Goal: Information Seeking & Learning: Learn about a topic

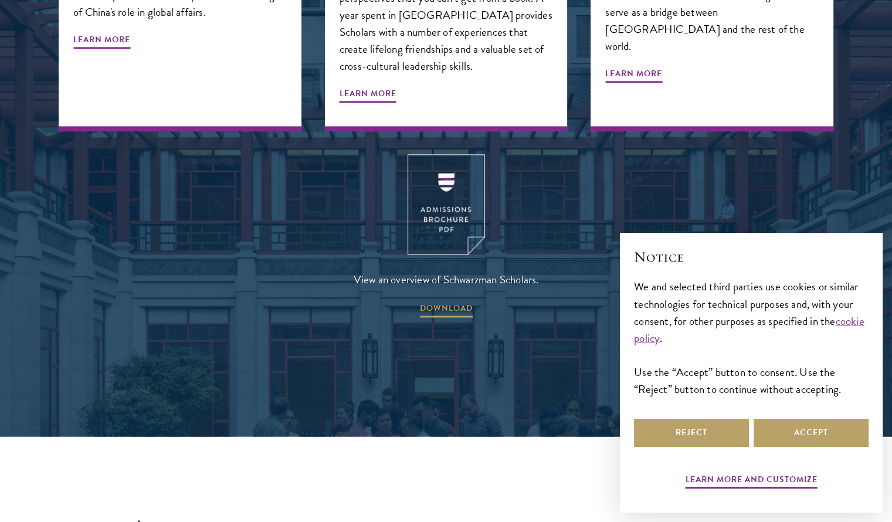
scroll to position [1605, 0]
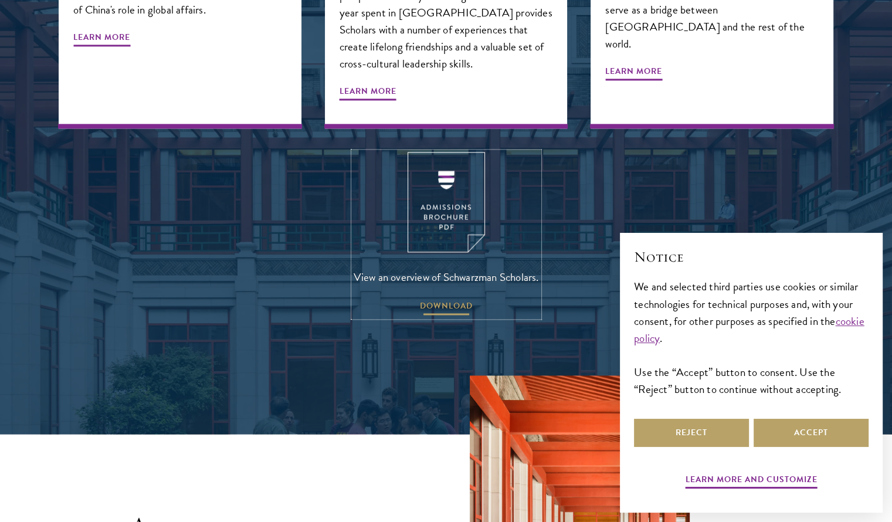
click at [441, 299] on span "DOWNLOAD" at bounding box center [446, 308] width 53 height 18
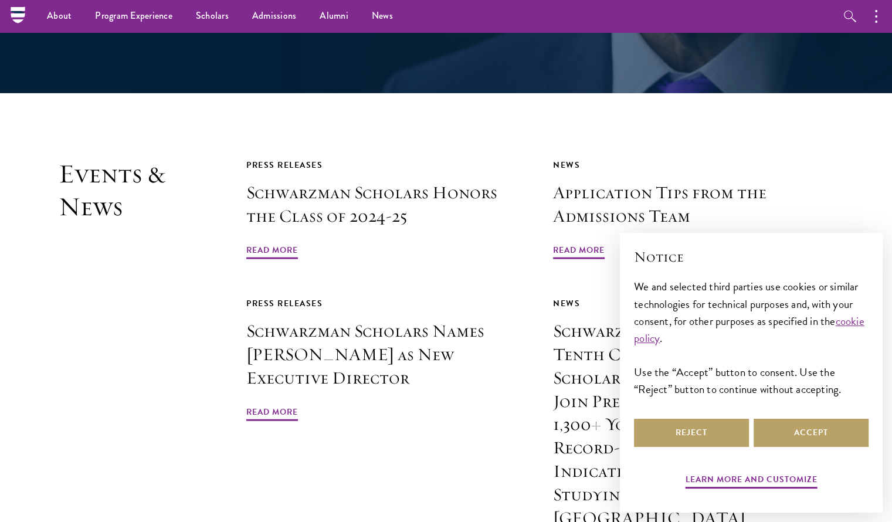
scroll to position [2733, 0]
click at [290, 243] on span "Read More" at bounding box center [272, 252] width 52 height 18
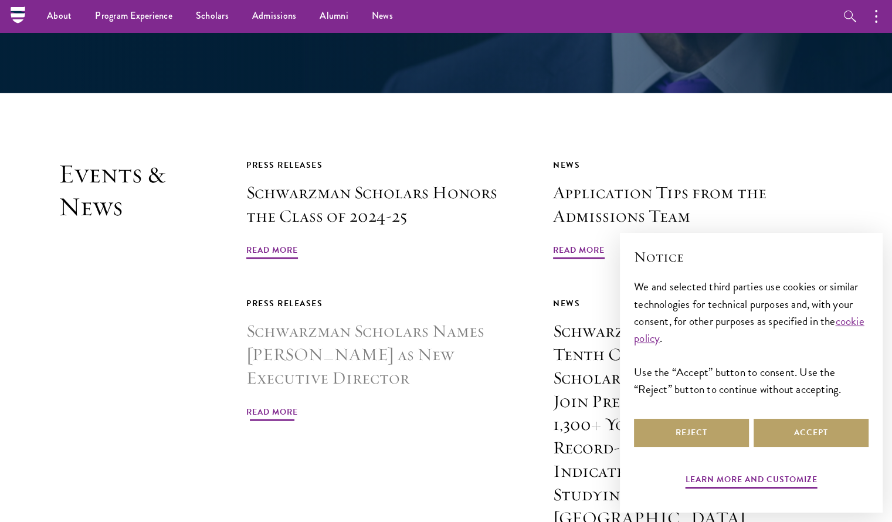
scroll to position [2731, 0]
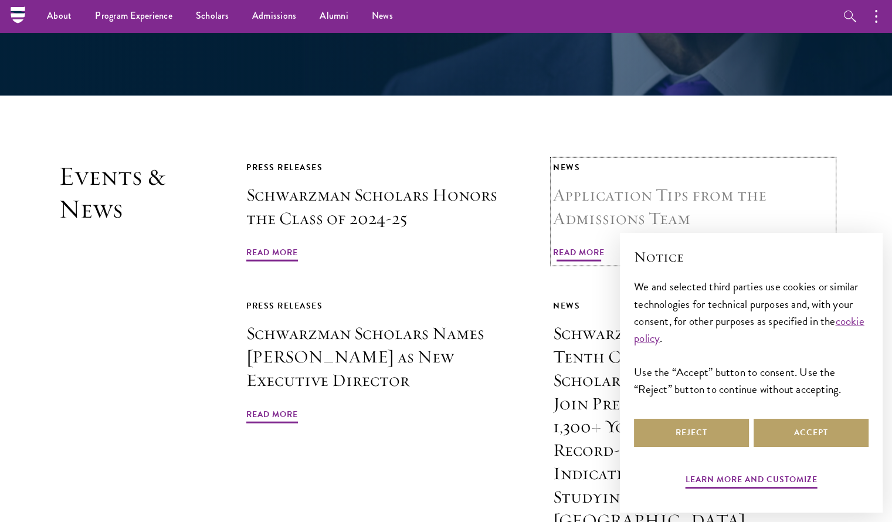
click at [561, 245] on span "Read More" at bounding box center [579, 254] width 52 height 18
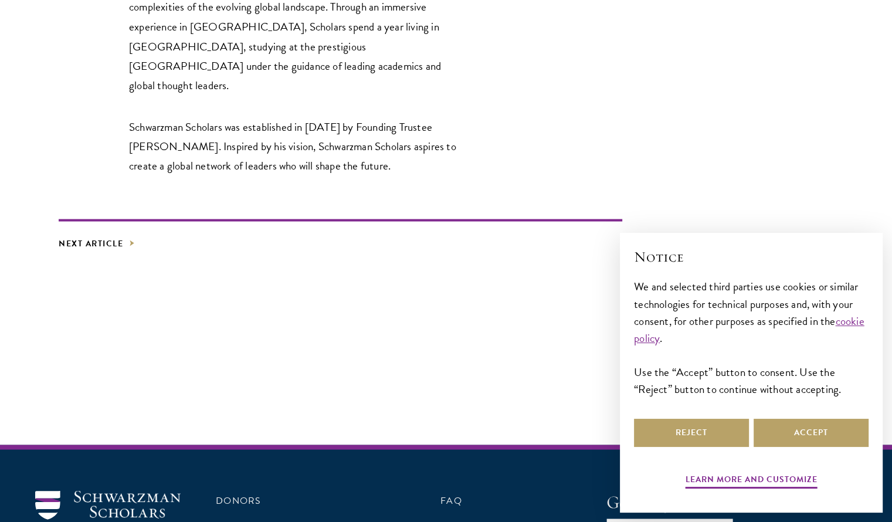
scroll to position [2196, 0]
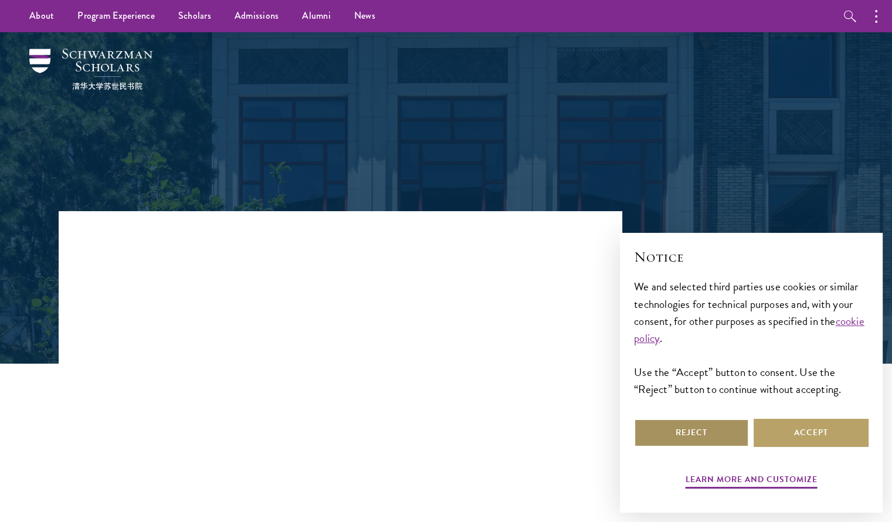
click at [697, 430] on button "Reject" at bounding box center [691, 433] width 115 height 28
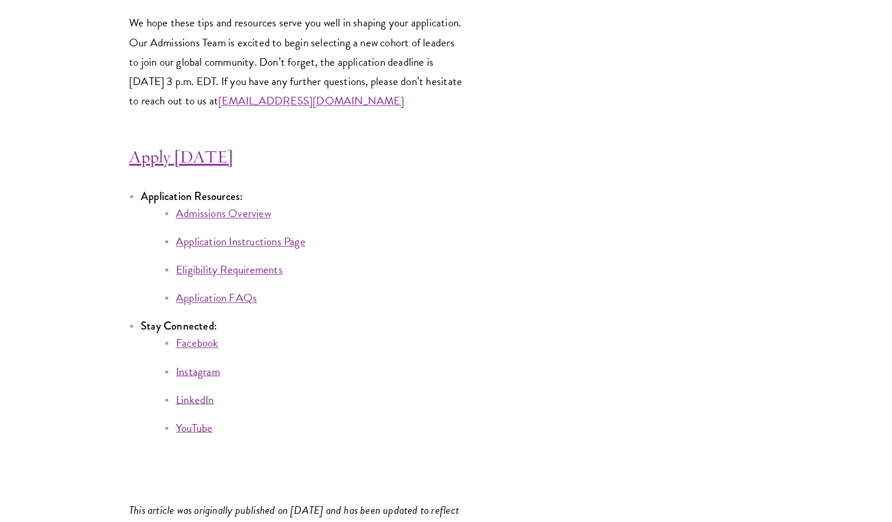
scroll to position [6410, 0]
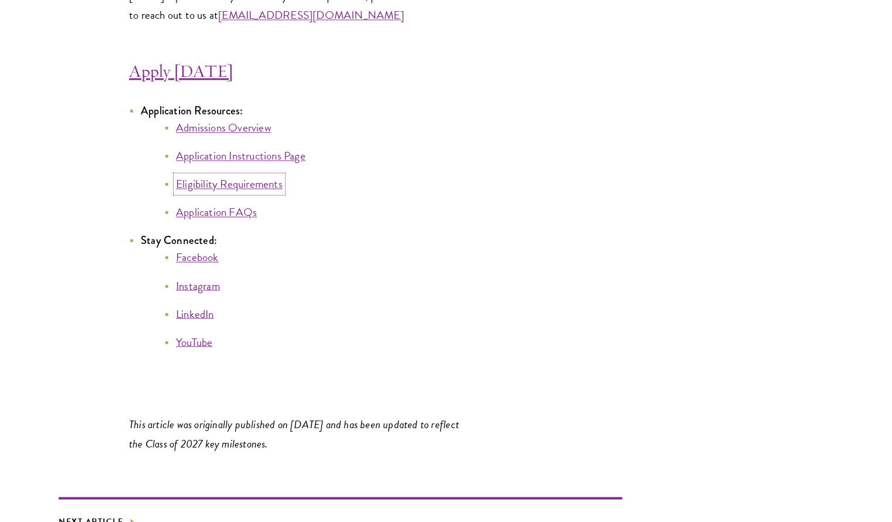
click at [256, 192] on link "Eligibility Requirements" at bounding box center [229, 183] width 107 height 17
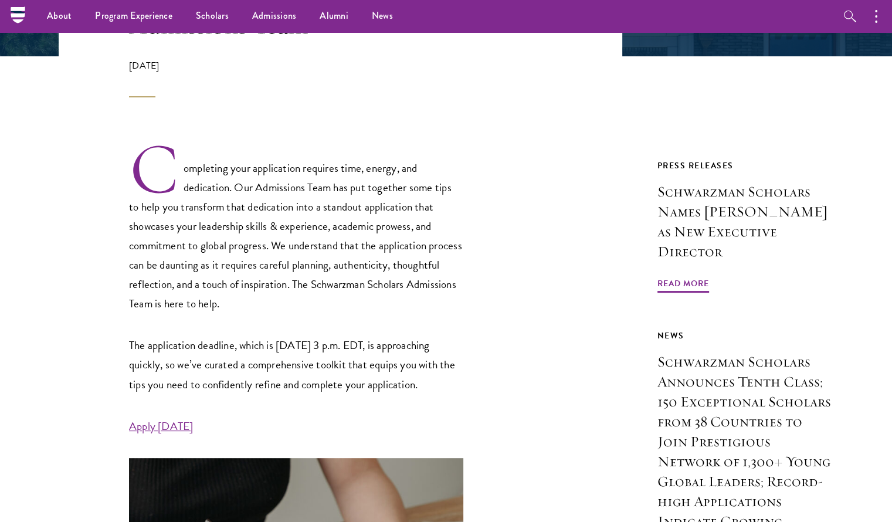
scroll to position [0, 0]
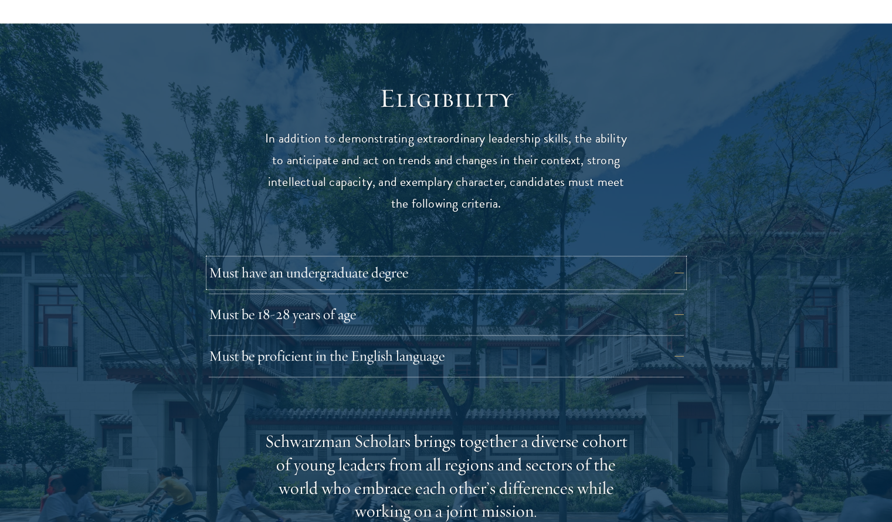
click at [438, 259] on button "Must have an undergraduate degree" at bounding box center [446, 273] width 475 height 28
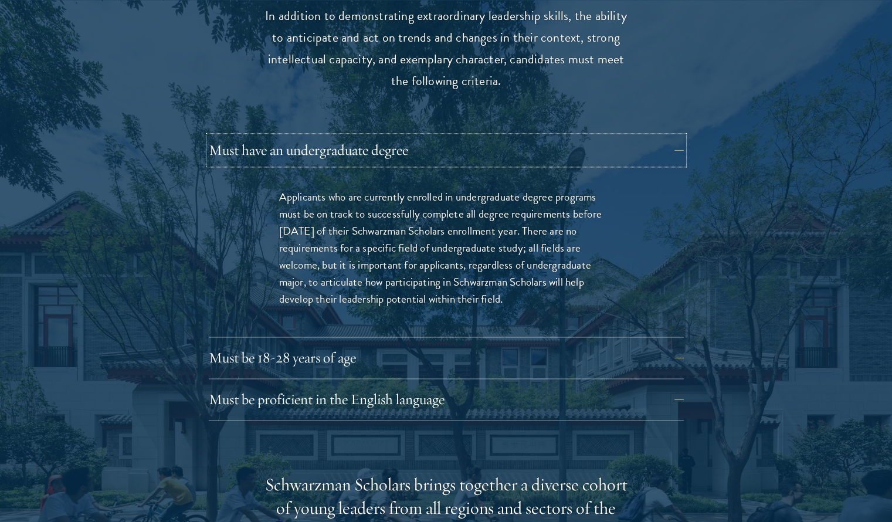
scroll to position [1608, 0]
click at [420, 343] on button "Must be 18-28 years of age" at bounding box center [455, 357] width 475 height 28
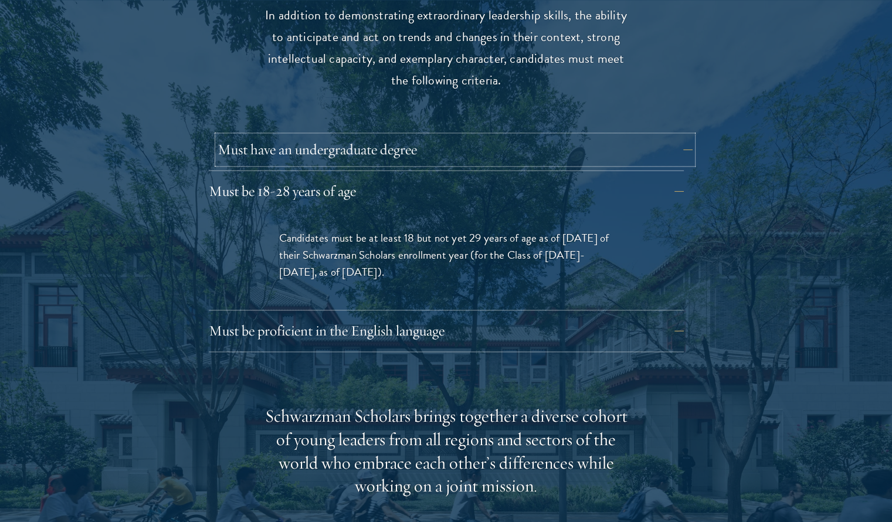
click at [446, 135] on button "Must have an undergraduate degree" at bounding box center [455, 149] width 475 height 28
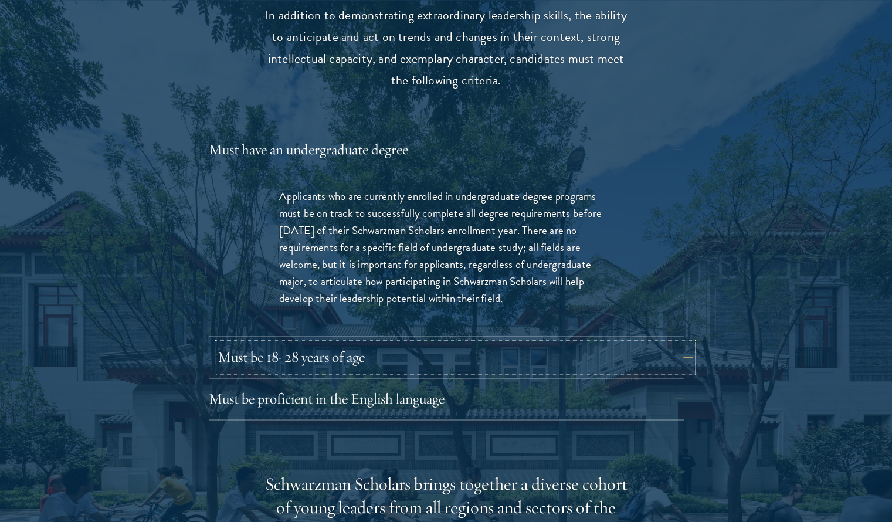
click at [464, 343] on button "Must be 18-28 years of age" at bounding box center [455, 357] width 475 height 28
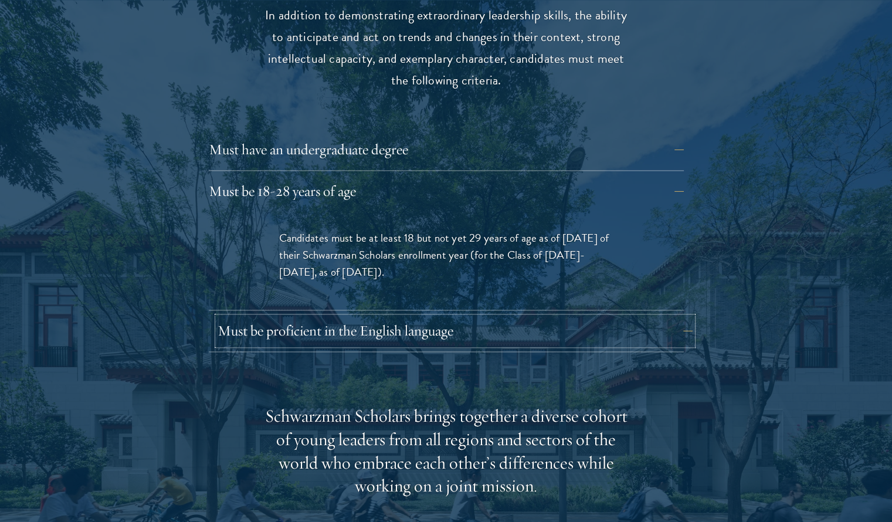
click at [466, 317] on button "Must be proficient in the English language" at bounding box center [455, 331] width 475 height 28
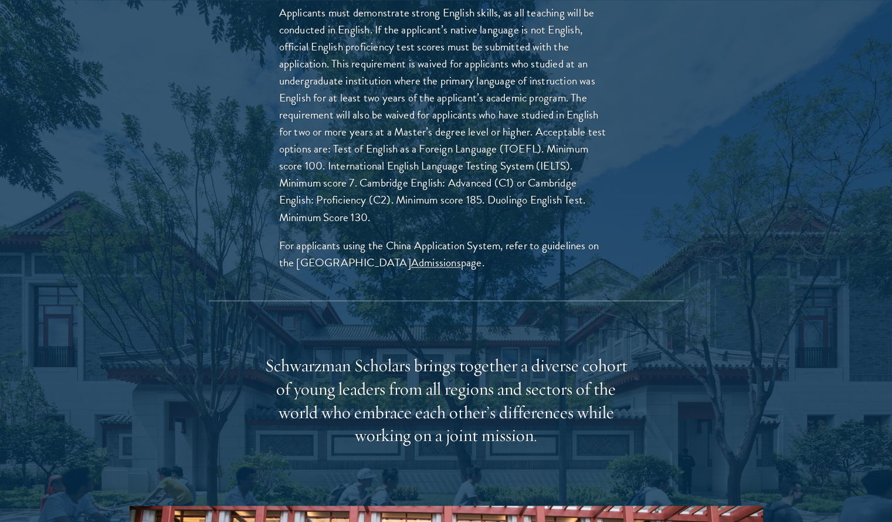
scroll to position [1875, 0]
